Goal: Manage account settings

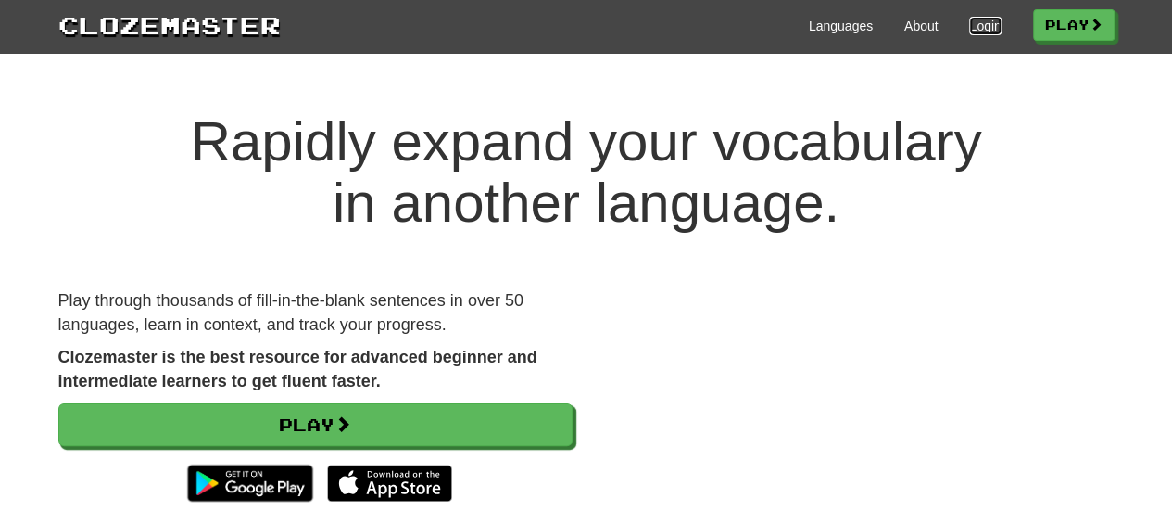
click at [976, 27] on link "Login" at bounding box center [985, 26] width 32 height 19
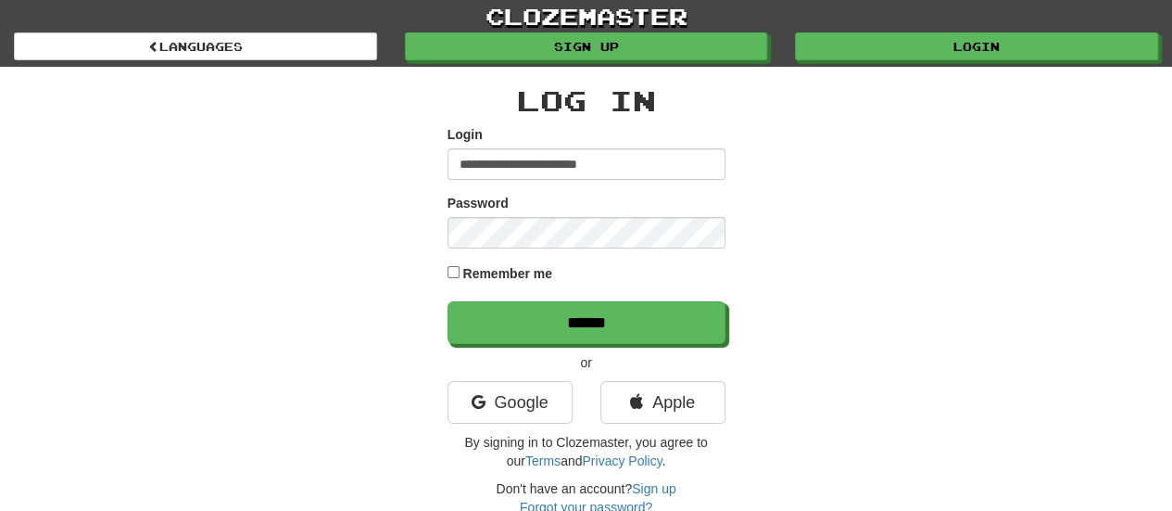
type input "**********"
click at [909, 356] on div "**********" at bounding box center [586, 301] width 1084 height 468
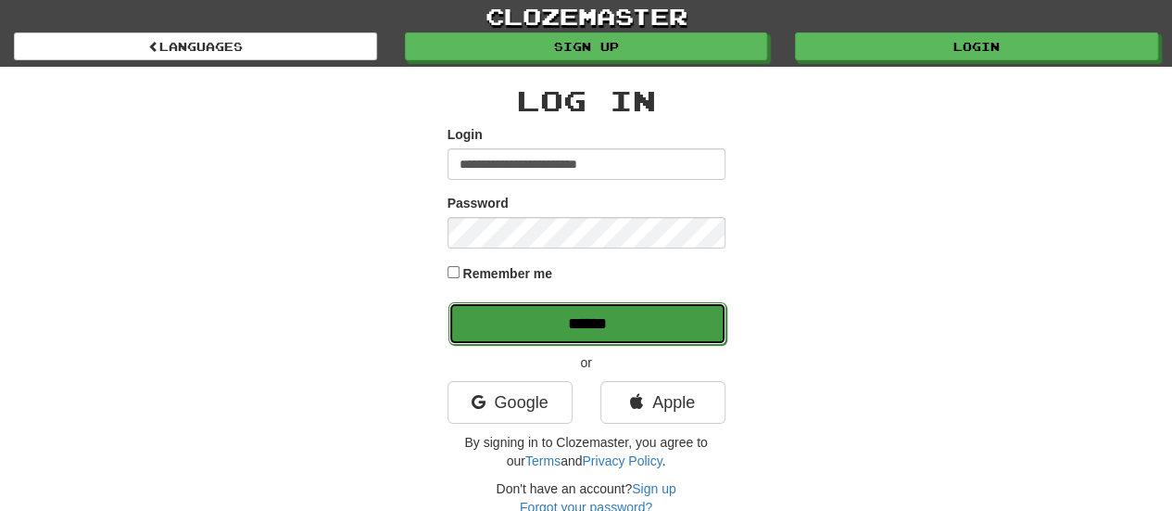
click at [598, 330] on input "******" at bounding box center [588, 323] width 278 height 43
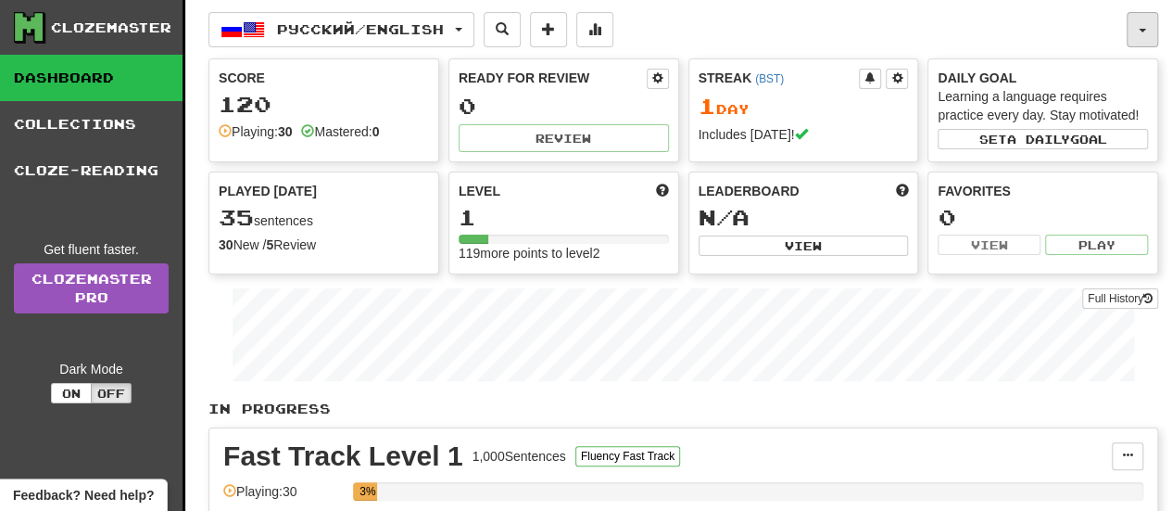
click at [1147, 32] on button "button" at bounding box center [1143, 29] width 32 height 35
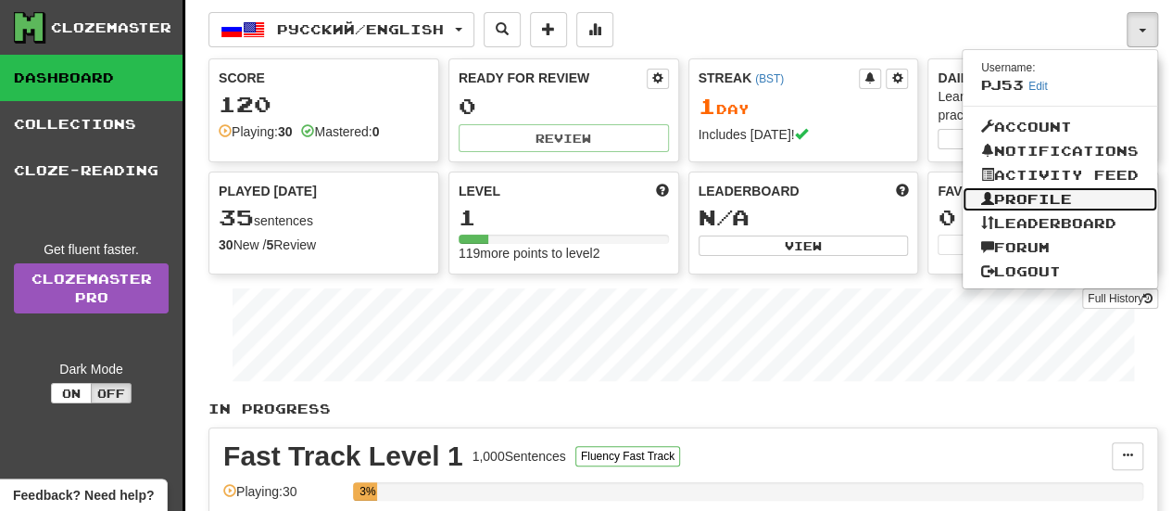
click at [1043, 201] on link "Profile" at bounding box center [1060, 199] width 195 height 24
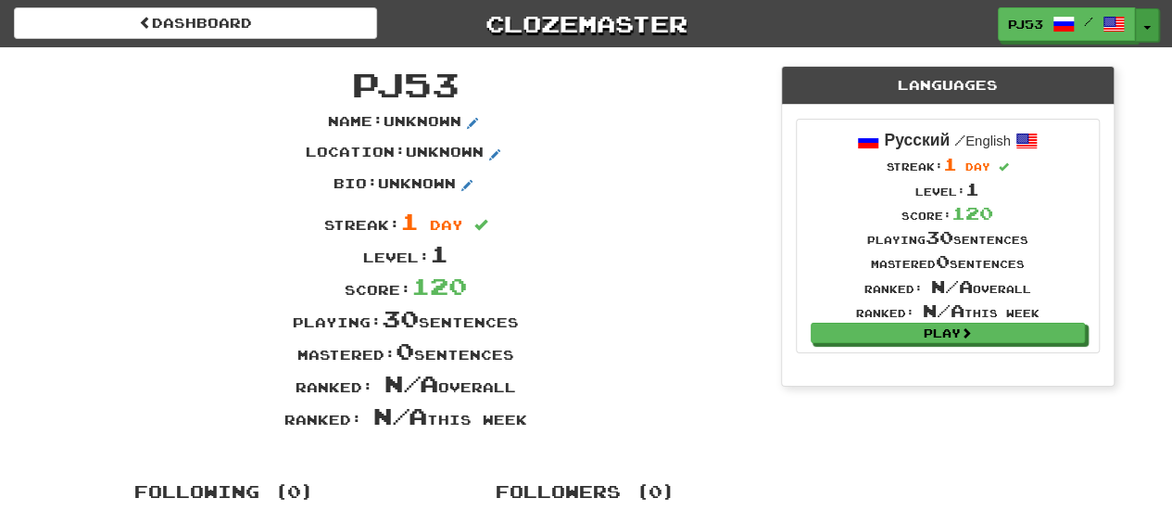
click at [1151, 29] on button "Toggle Dropdown" at bounding box center [1147, 24] width 24 height 33
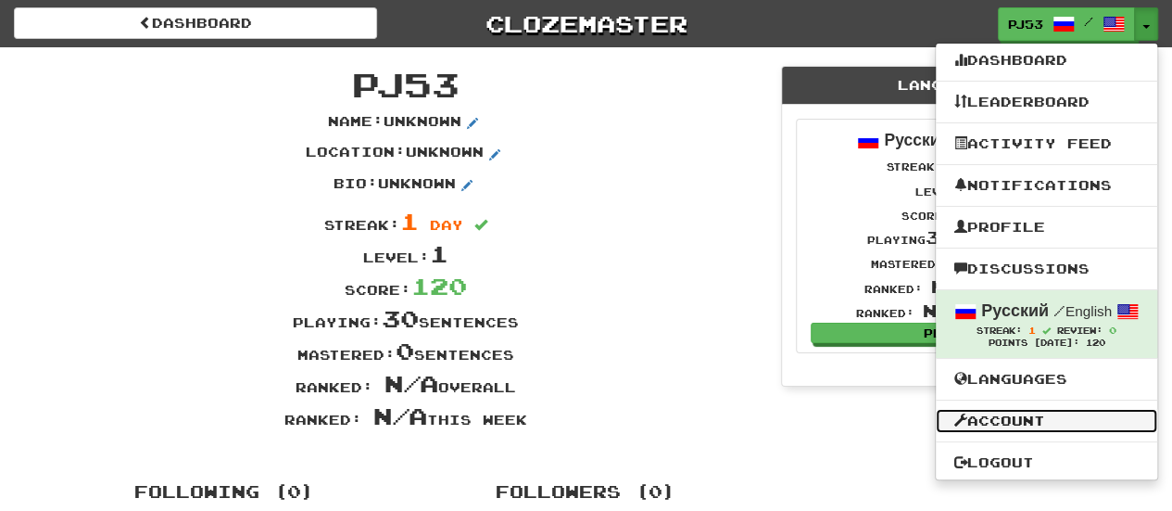
click at [993, 416] on link "Account" at bounding box center [1046, 421] width 221 height 24
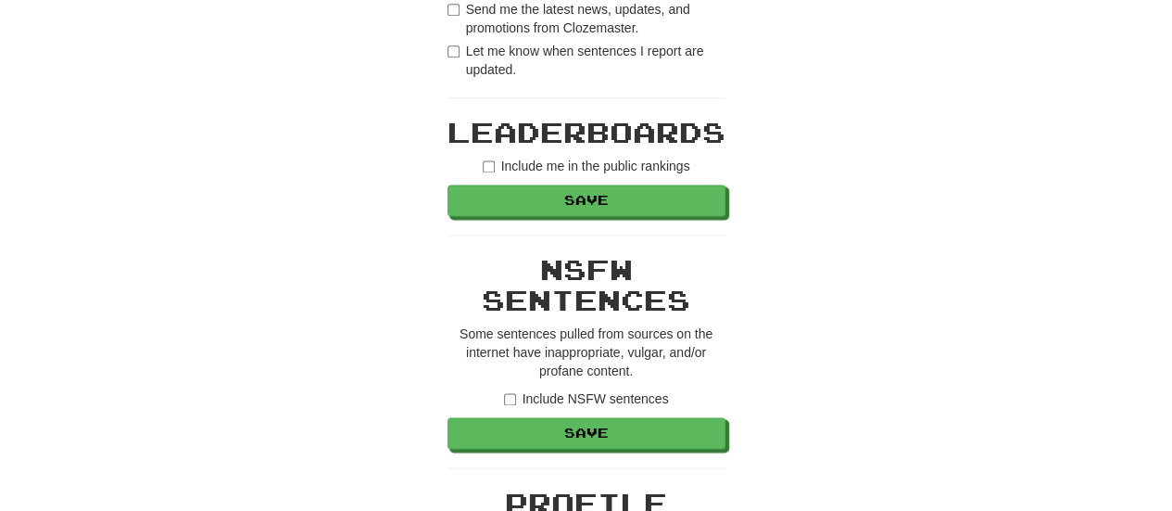
scroll to position [1297, 0]
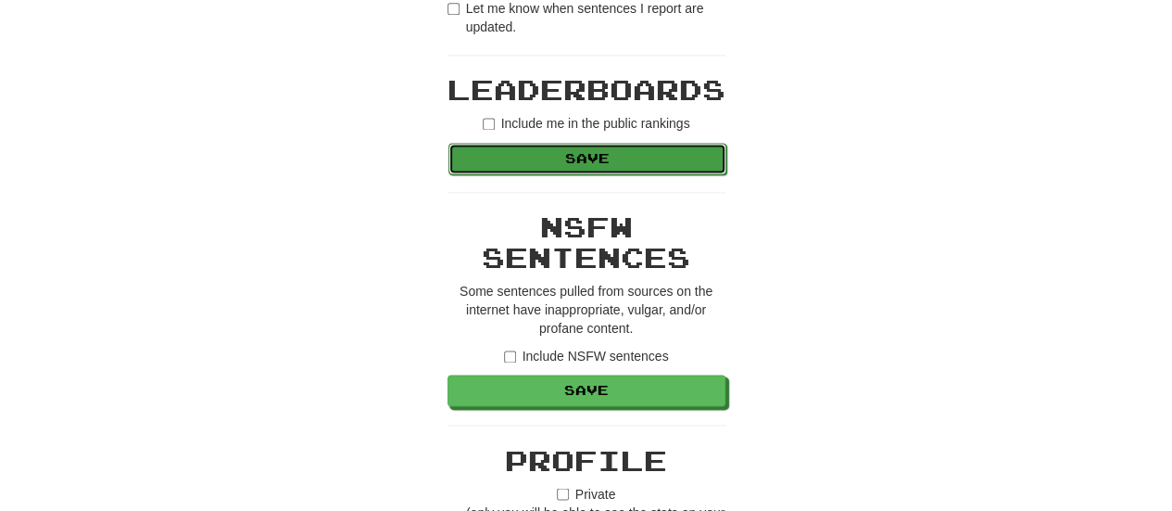
click at [565, 149] on button "Save" at bounding box center [588, 159] width 278 height 32
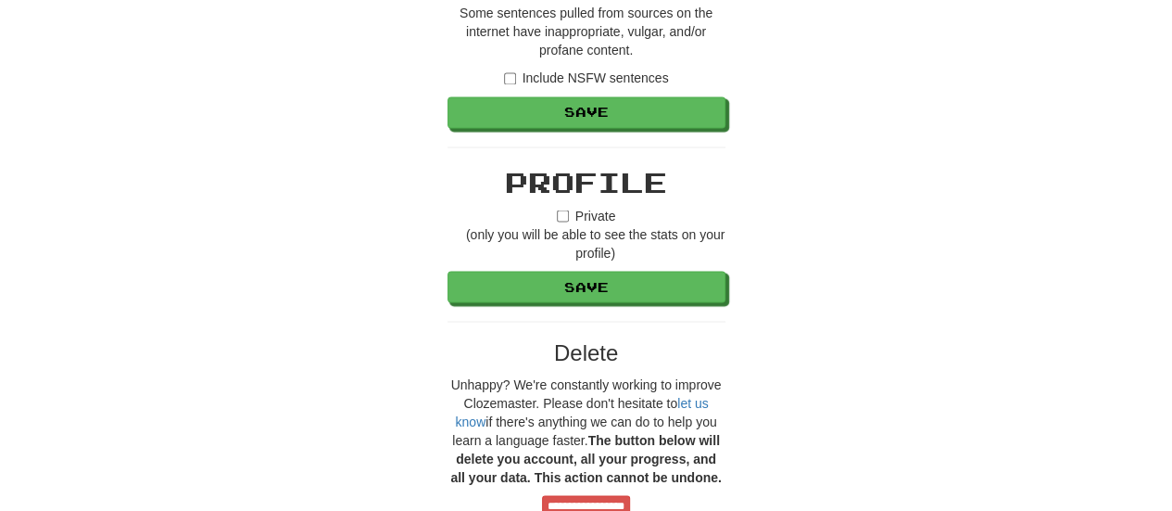
scroll to position [1668, 0]
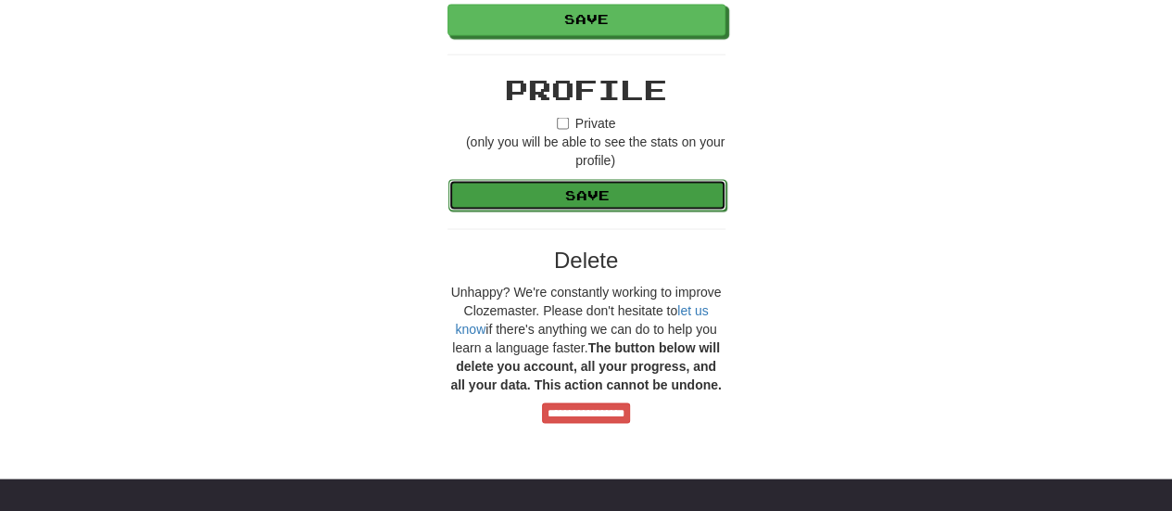
click at [637, 186] on button "Save" at bounding box center [588, 195] width 278 height 32
click at [586, 185] on button "Save" at bounding box center [588, 195] width 278 height 32
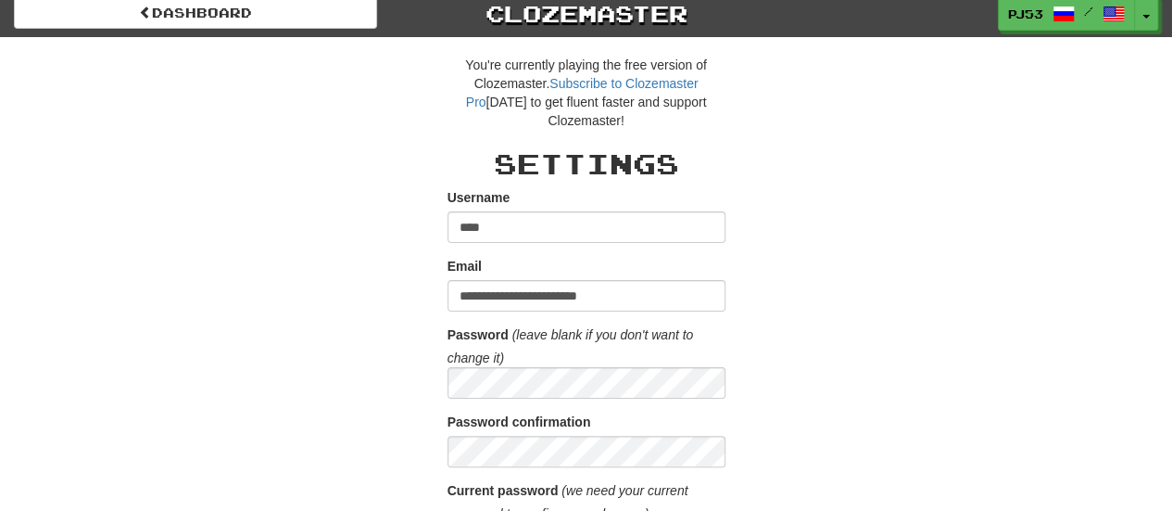
scroll to position [0, 0]
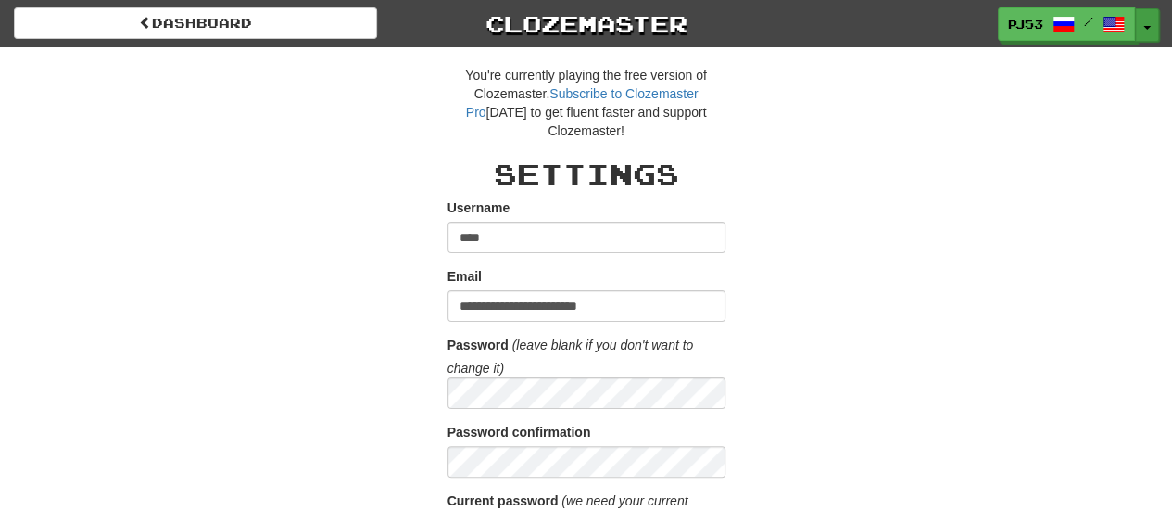
click at [1150, 30] on button "Toggle Dropdown" at bounding box center [1147, 24] width 24 height 33
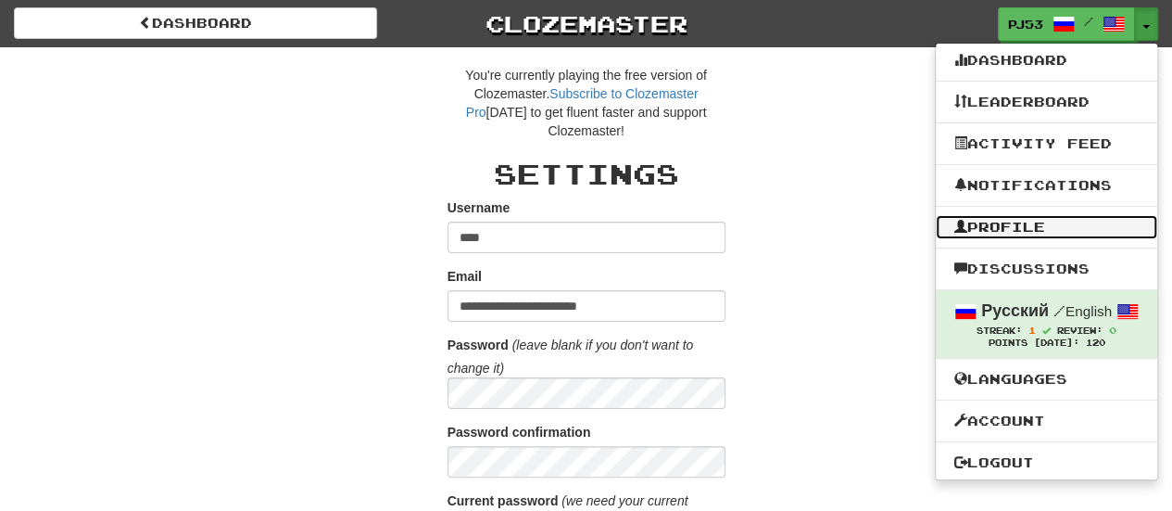
click at [1030, 228] on link "Profile" at bounding box center [1046, 227] width 221 height 24
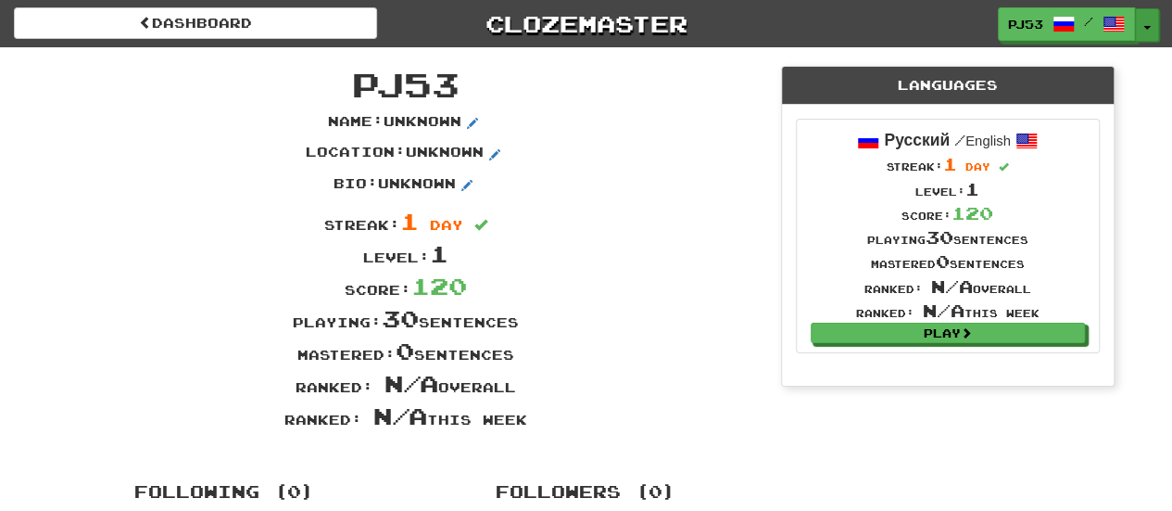
click at [1143, 34] on button "Toggle Dropdown" at bounding box center [1147, 24] width 24 height 33
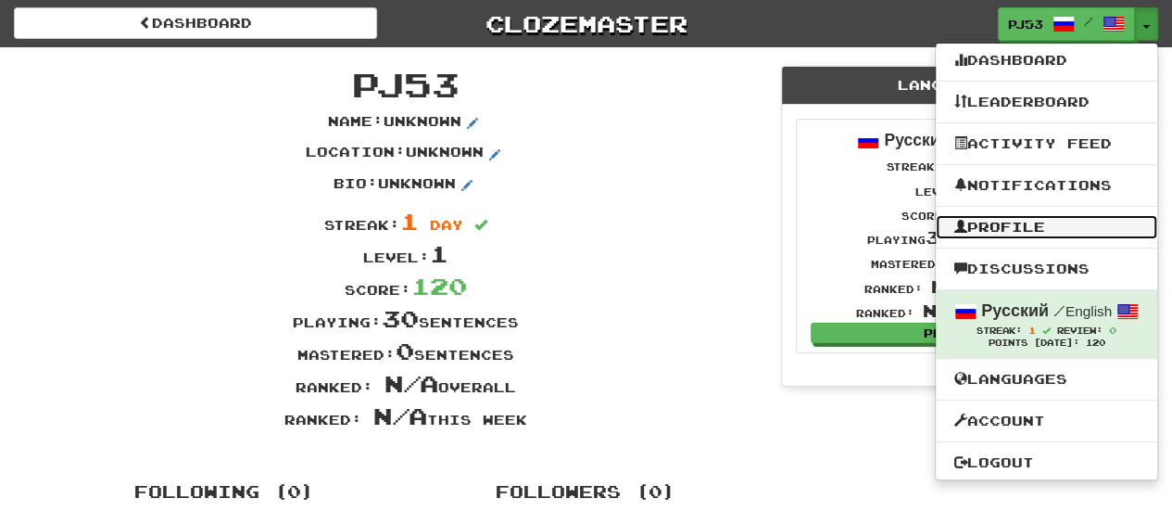
click at [1058, 229] on link "Profile" at bounding box center [1046, 227] width 221 height 24
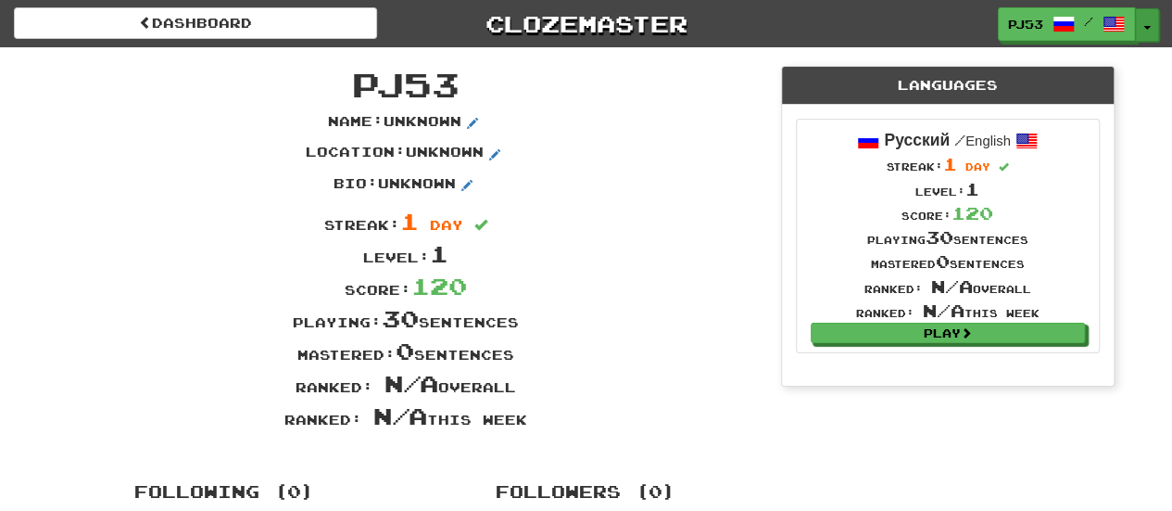
click at [1141, 25] on button "Toggle Dropdown" at bounding box center [1147, 24] width 24 height 33
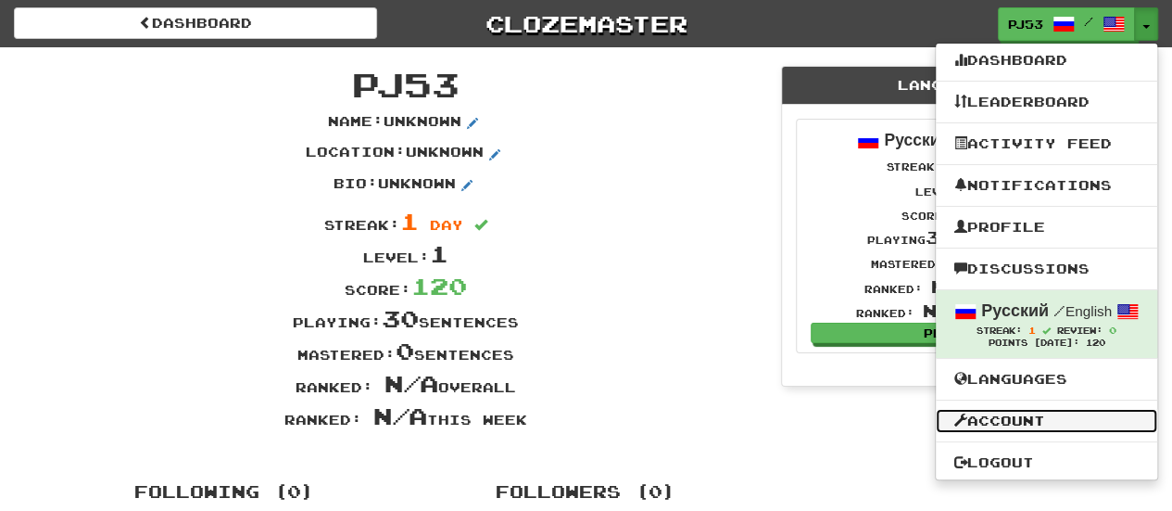
click at [999, 429] on link "Account" at bounding box center [1046, 421] width 221 height 24
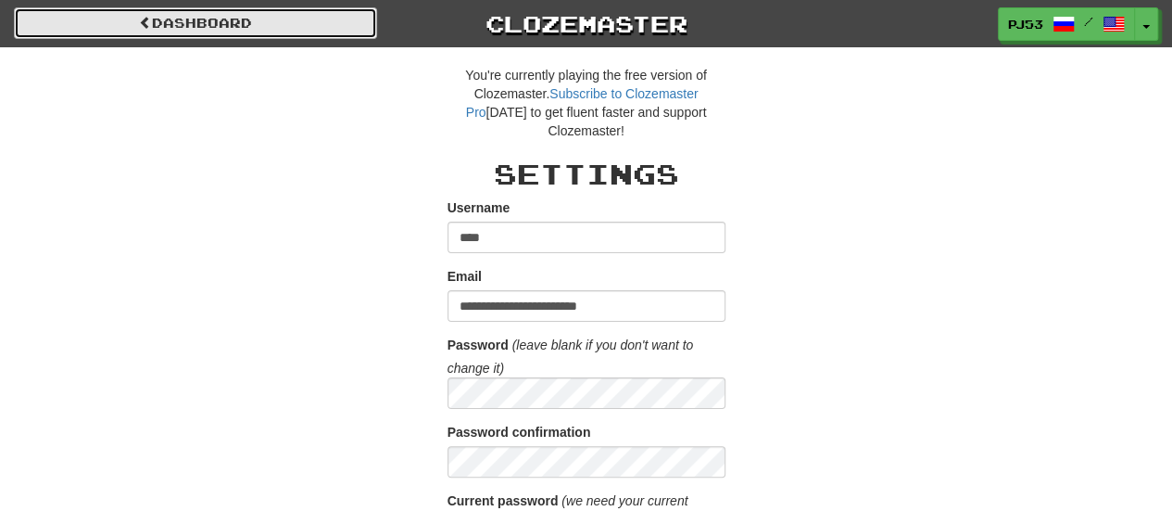
click at [211, 31] on link "Dashboard" at bounding box center [195, 23] width 363 height 32
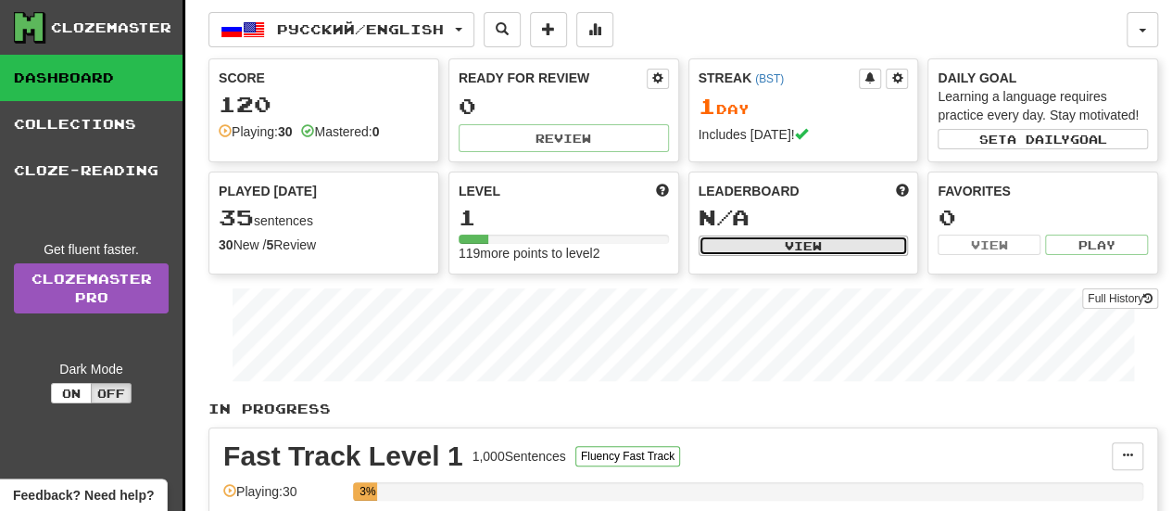
click at [804, 242] on button "View" at bounding box center [804, 245] width 210 height 20
select select "**********"
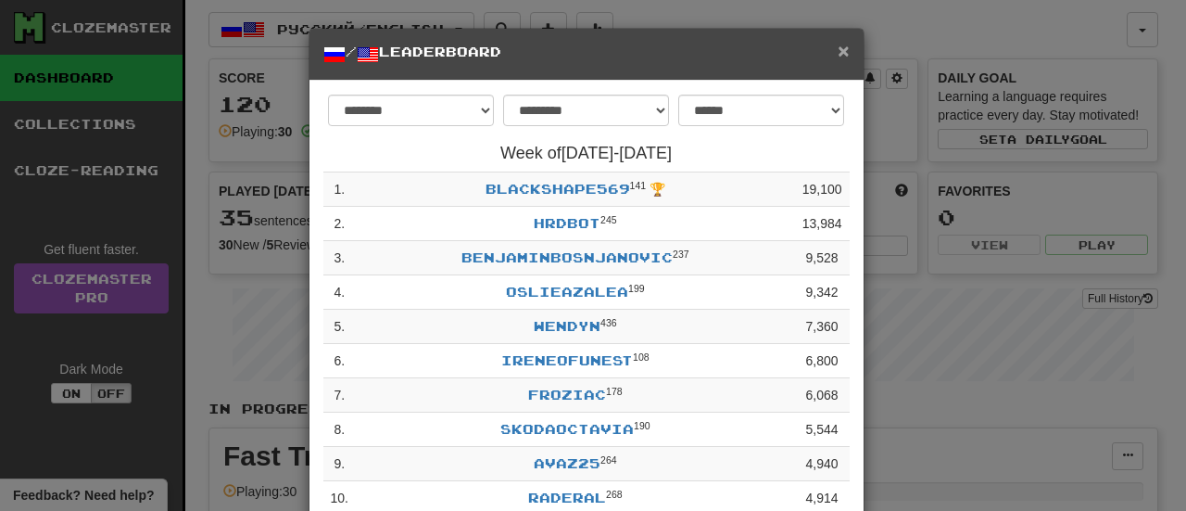
click at [838, 50] on span "×" at bounding box center [843, 50] width 11 height 21
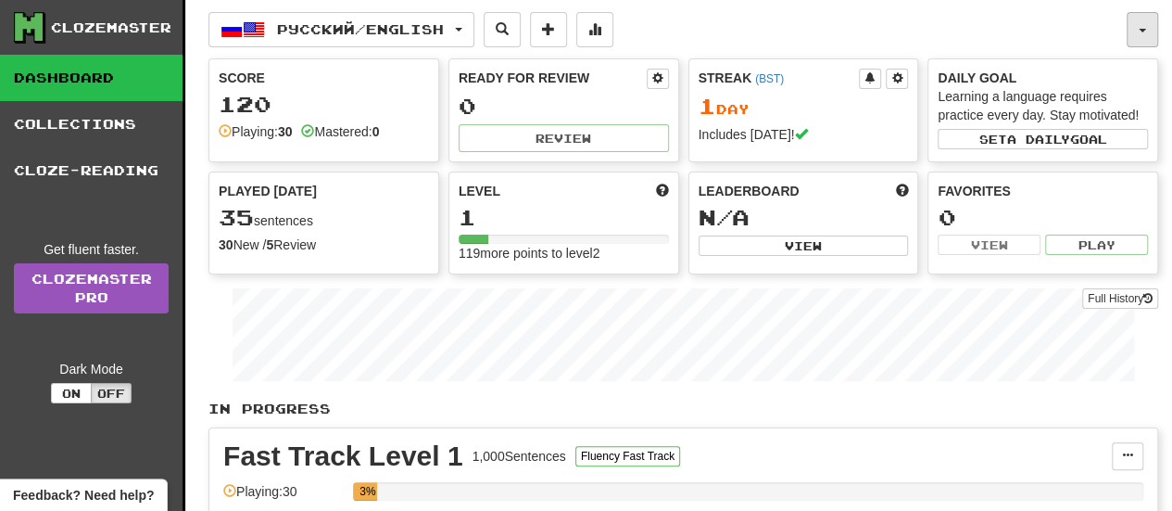
click at [1148, 32] on button "button" at bounding box center [1143, 29] width 32 height 35
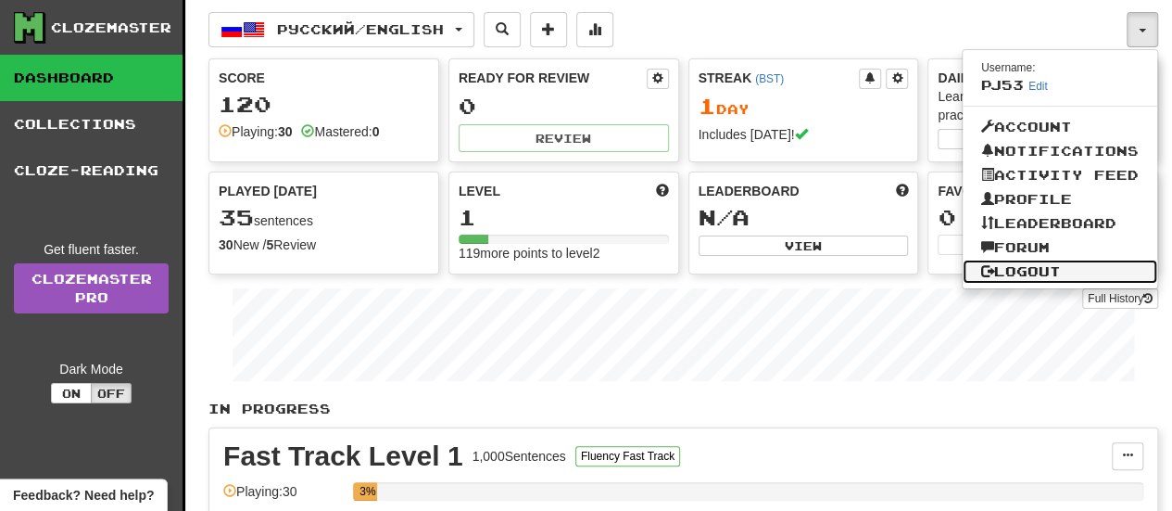
click at [1021, 273] on link "Logout" at bounding box center [1060, 271] width 195 height 24
